Goal: Task Accomplishment & Management: Manage account settings

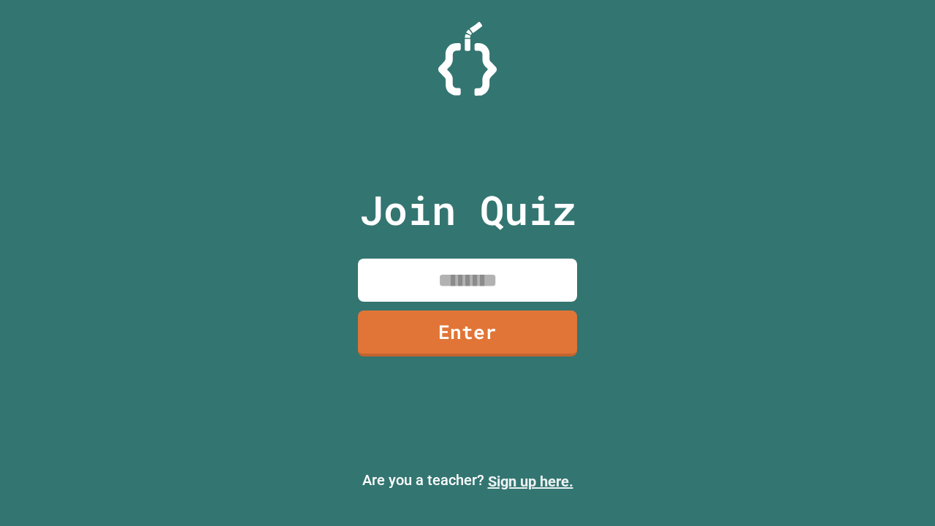
click at [530, 481] on link "Sign up here." at bounding box center [530, 482] width 85 height 18
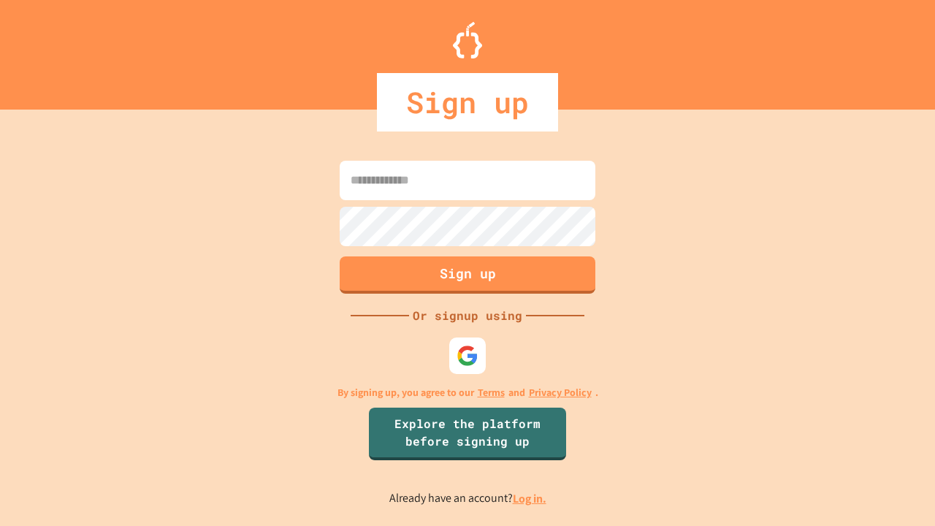
click at [530, 498] on link "Log in." at bounding box center [530, 498] width 34 height 15
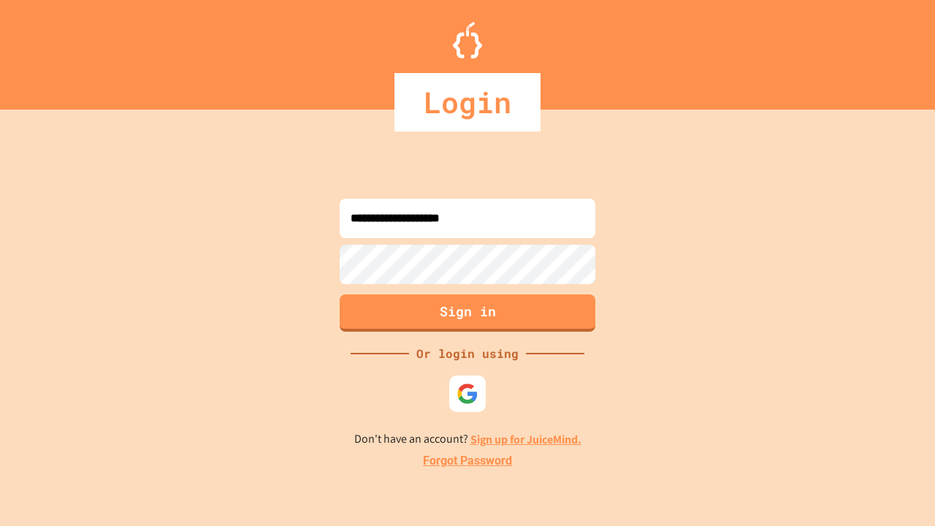
type input "**********"
